Goal: Task Accomplishment & Management: Use online tool/utility

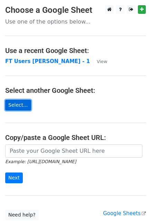
click at [25, 102] on link "Select..." at bounding box center [18, 105] width 26 height 11
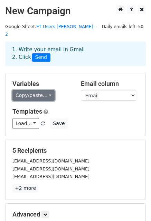
click at [46, 91] on link "Copy/paste..." at bounding box center [33, 95] width 42 height 11
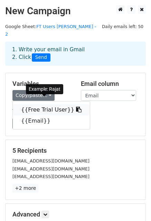
click at [46, 104] on link "{{Free Trial User}}" at bounding box center [51, 109] width 77 height 11
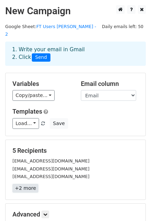
click at [33, 184] on link "+2 more" at bounding box center [25, 188] width 26 height 9
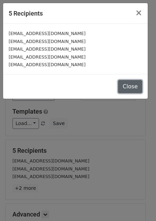
click at [131, 86] on button "Close" at bounding box center [130, 86] width 24 height 13
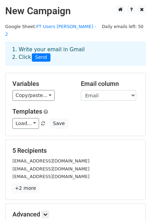
scroll to position [69, 0]
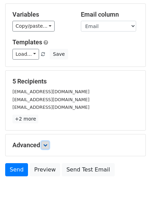
click at [49, 141] on link at bounding box center [46, 145] width 8 height 8
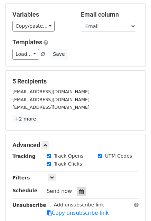
click at [77, 187] on div at bounding box center [81, 191] width 9 height 9
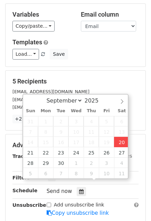
type input "2025-09-20 16:39"
type input "04"
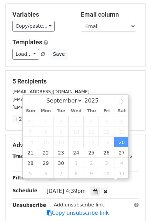
scroll to position [0, 0]
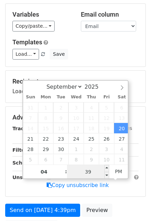
click at [93, 176] on input "39" at bounding box center [88, 172] width 42 height 14
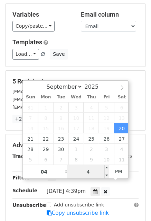
type input "45"
type input "2025-09-20 16:45"
click at [140, 174] on div "Only include spreadsheet rows that match the following filters:" at bounding box center [93, 178] width 102 height 8
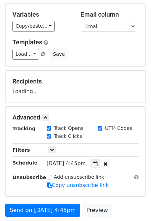
scroll to position [104, 0]
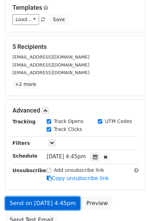
click at [47, 196] on link "Send on Sep 20 at 4:45pm" at bounding box center [42, 202] width 75 height 13
